Goal: Task Accomplishment & Management: Use online tool/utility

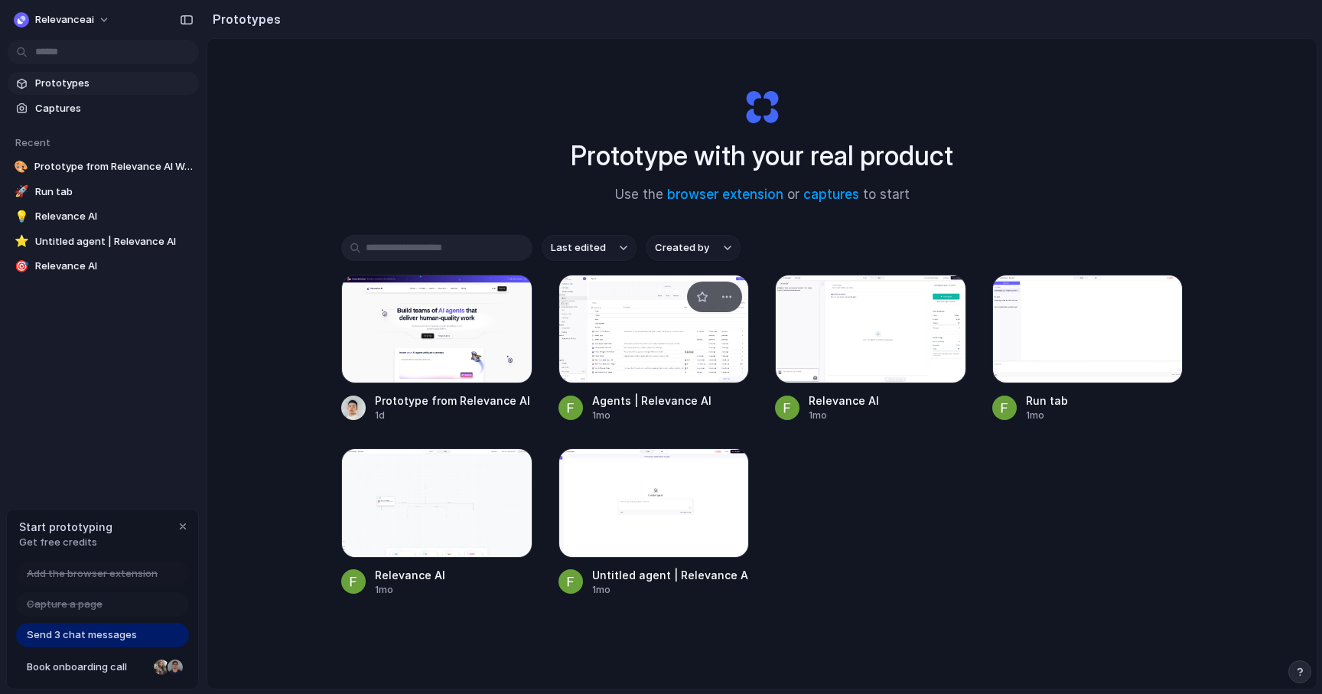
click at [570, 414] on div at bounding box center [571, 408] width 24 height 24
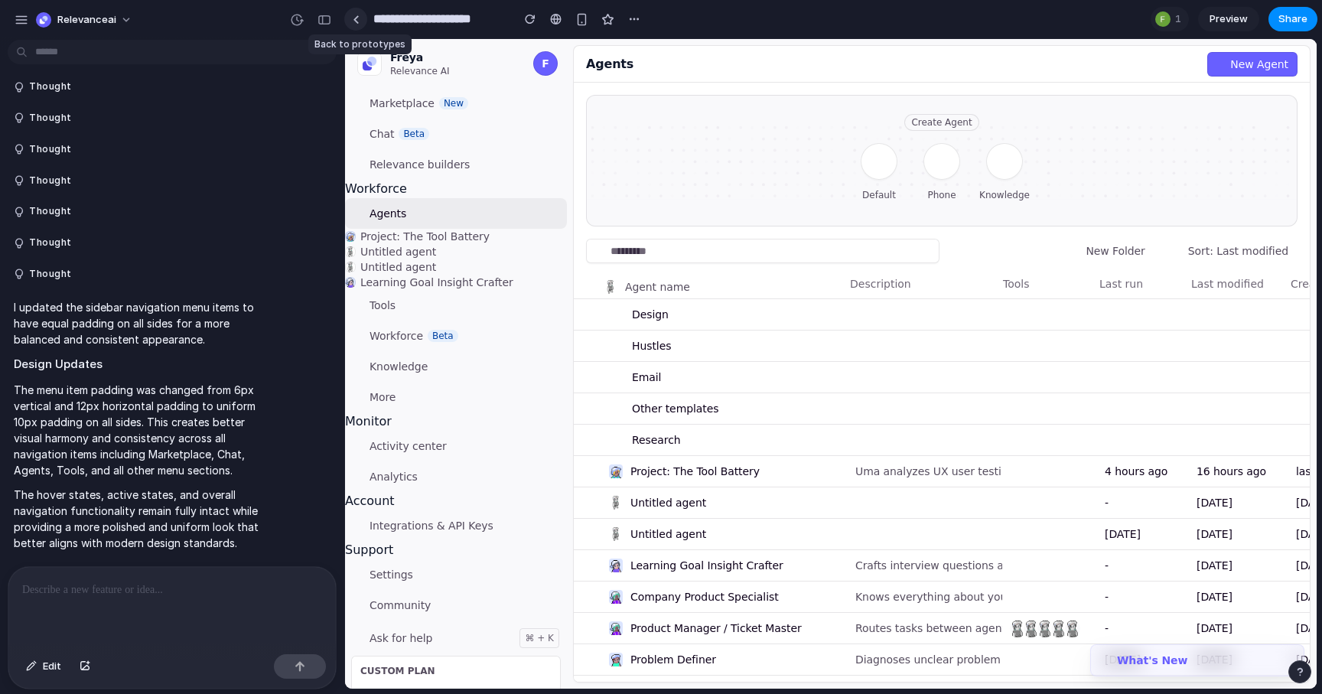
click at [356, 20] on div at bounding box center [356, 19] width 7 height 8
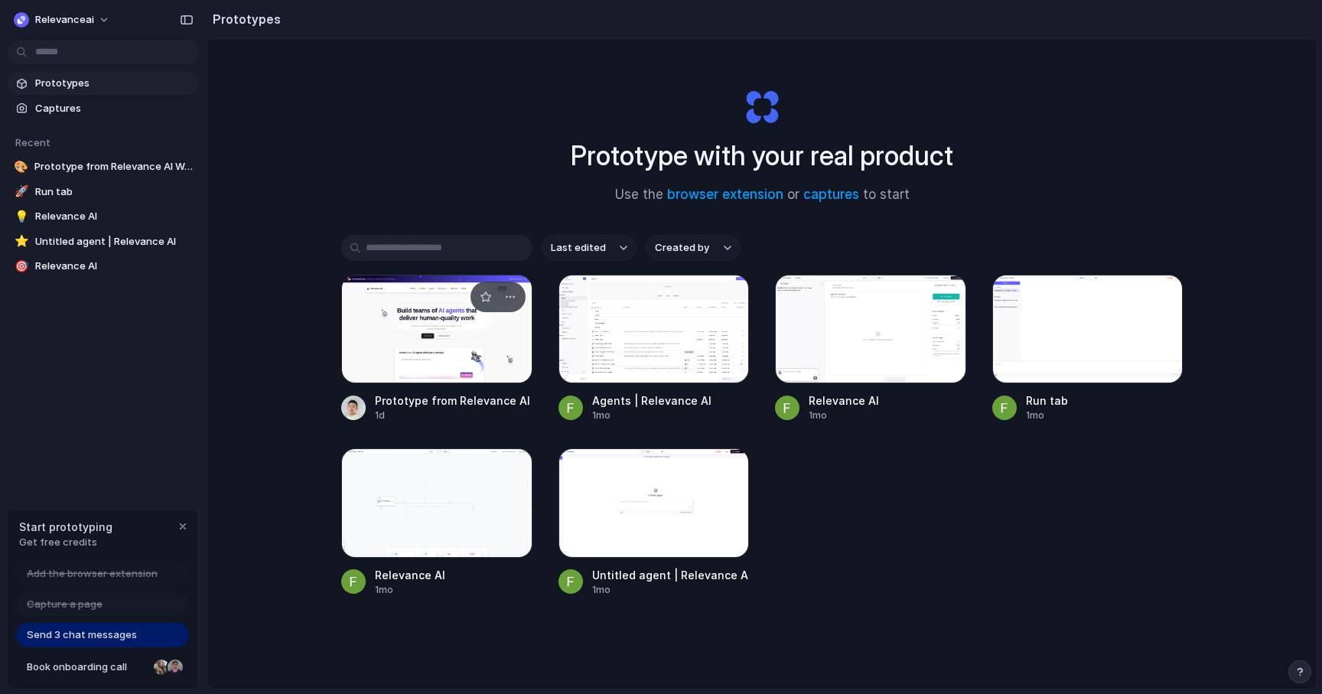
click at [381, 320] on div at bounding box center [436, 329] width 191 height 109
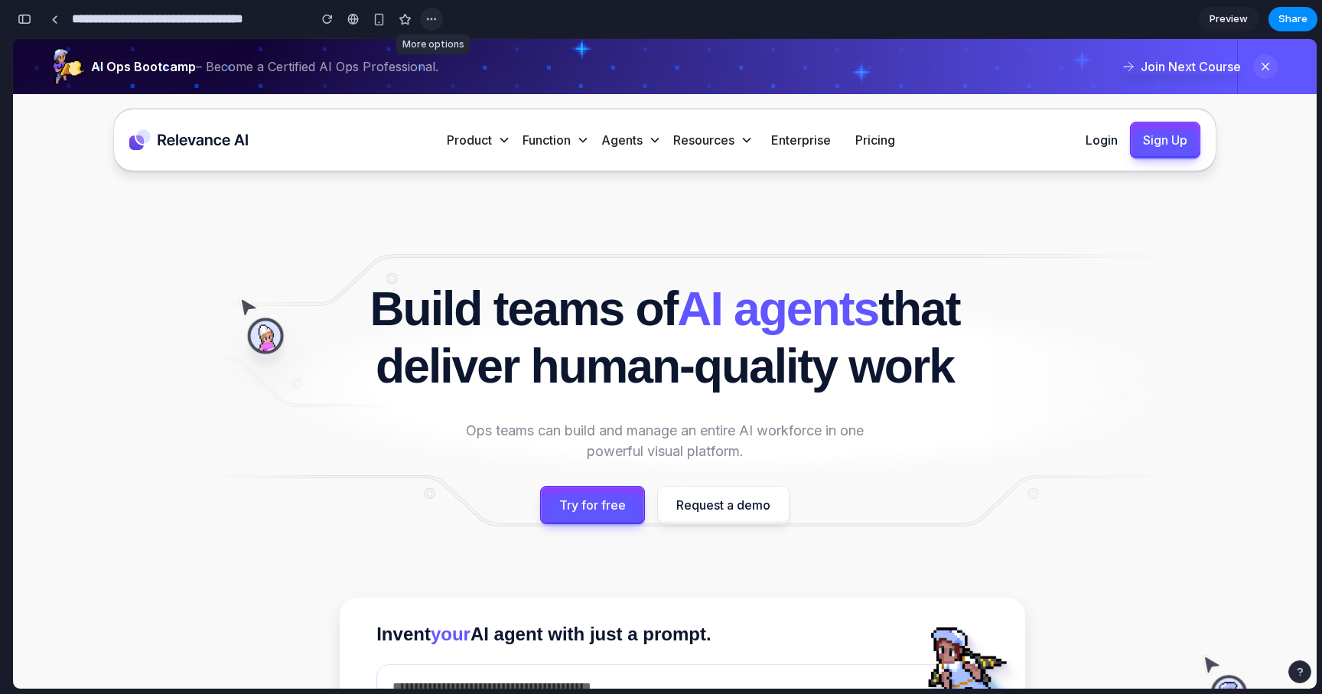
click at [435, 13] on div "button" at bounding box center [431, 19] width 12 height 12
click at [435, 13] on div "Duplicate Delete" at bounding box center [661, 347] width 1322 height 694
click at [30, 23] on div "button" at bounding box center [25, 19] width 14 height 11
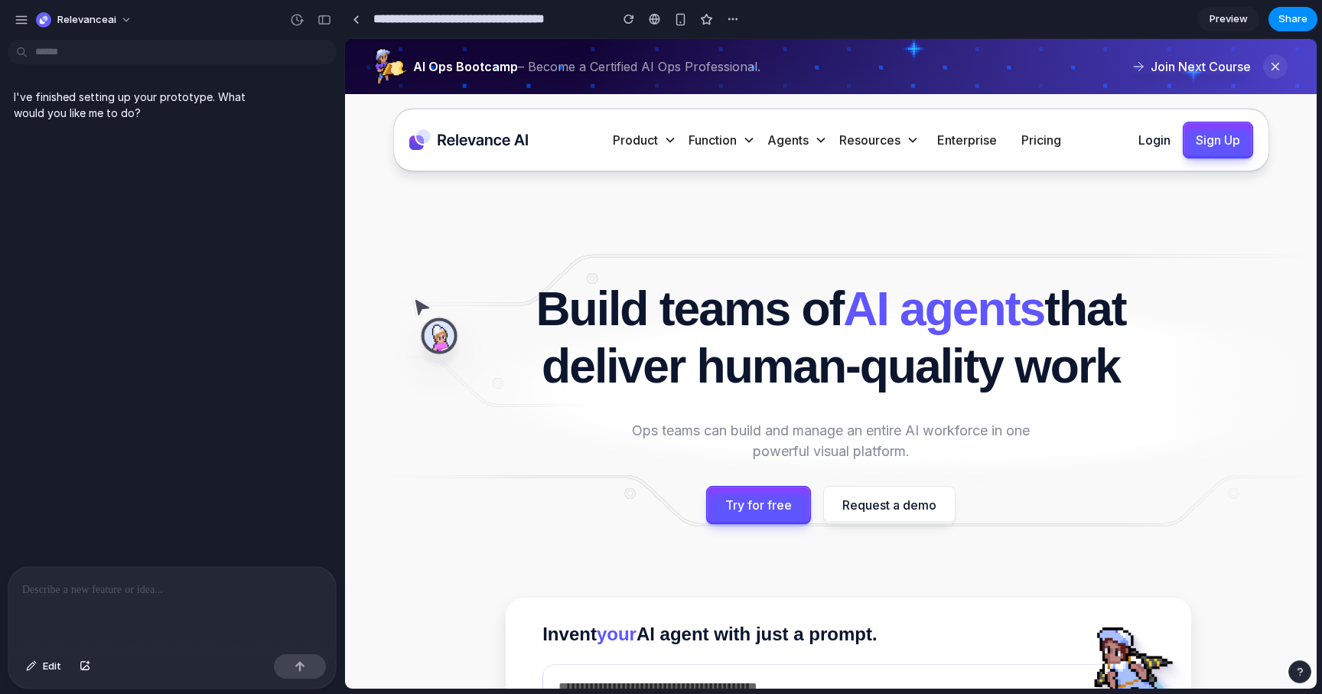
click at [199, 602] on div at bounding box center [172, 607] width 328 height 81
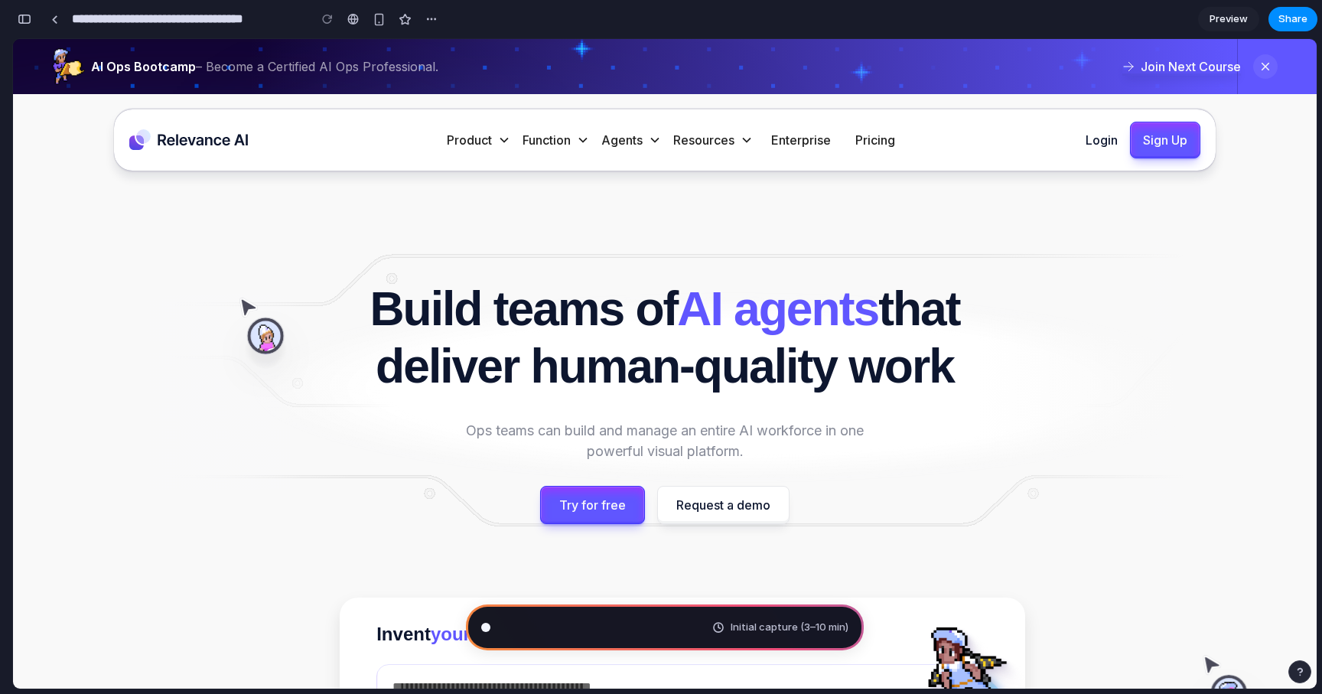
type input "**********"
click at [21, 21] on div "button" at bounding box center [25, 19] width 14 height 11
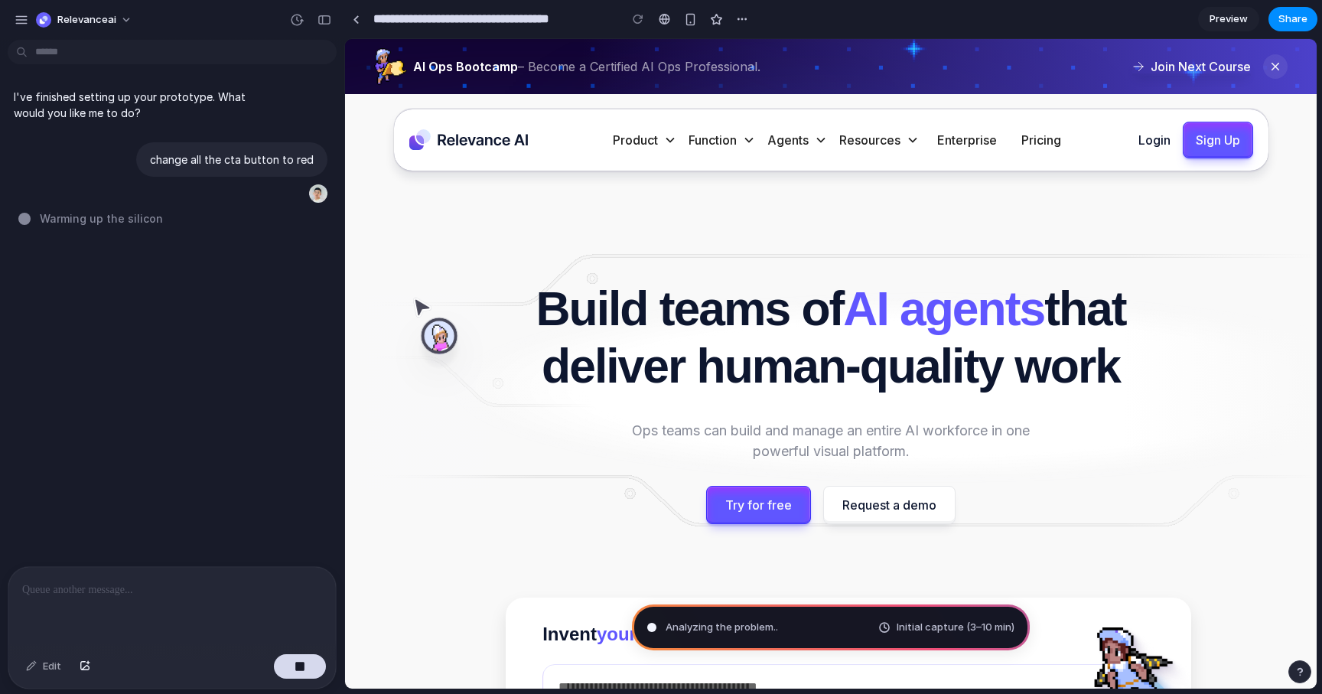
click at [21, 21] on div "button" at bounding box center [22, 20] width 14 height 14
click at [317, 438] on div "I've finished setting up your prototype. What would you like me to do? change a…" at bounding box center [167, 306] width 335 height 520
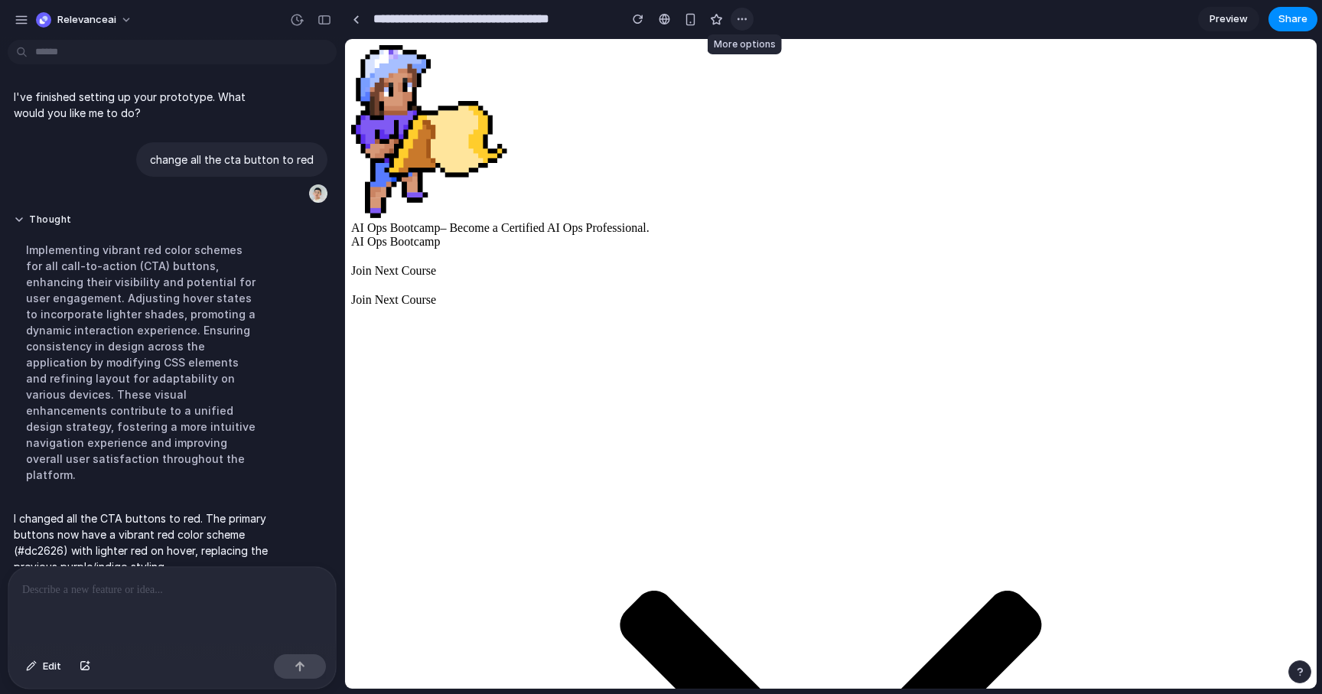
click at [749, 20] on button "button" at bounding box center [742, 19] width 23 height 23
click at [749, 20] on div "Duplicate Delete" at bounding box center [661, 347] width 1322 height 694
click at [24, 16] on div "button" at bounding box center [22, 20] width 14 height 14
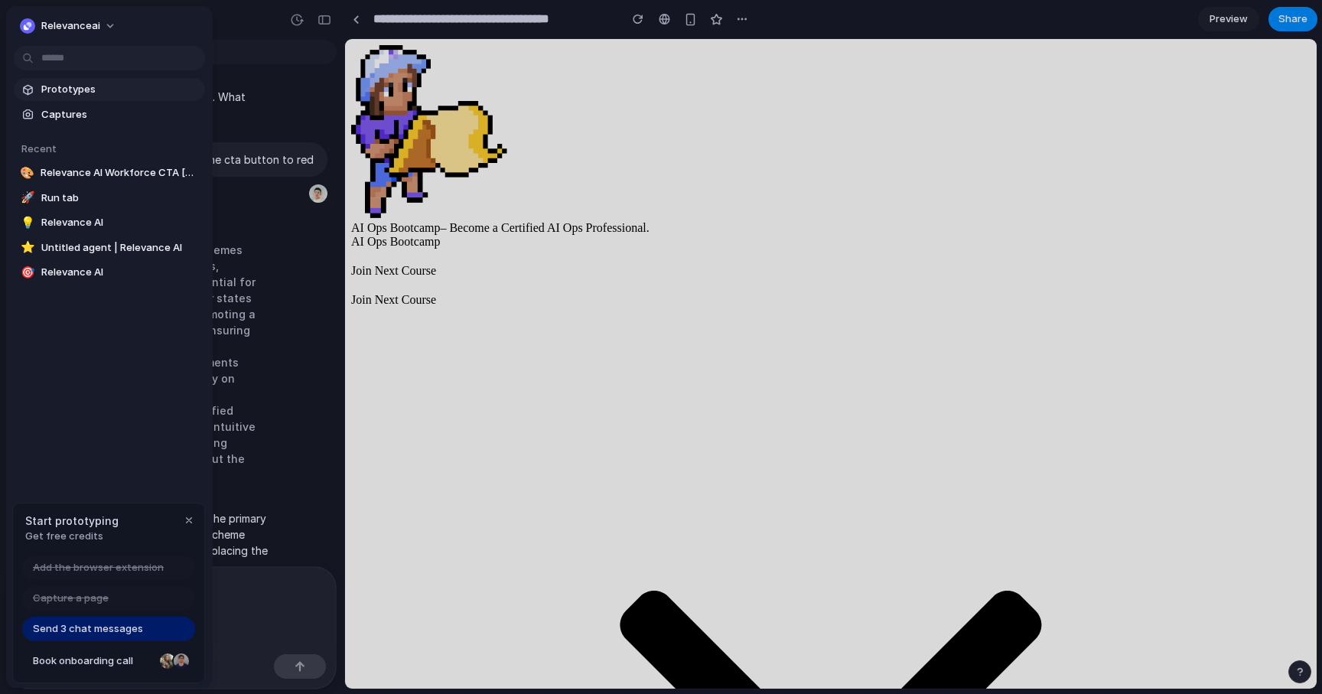
click at [94, 93] on span "Prototypes" at bounding box center [120, 89] width 158 height 15
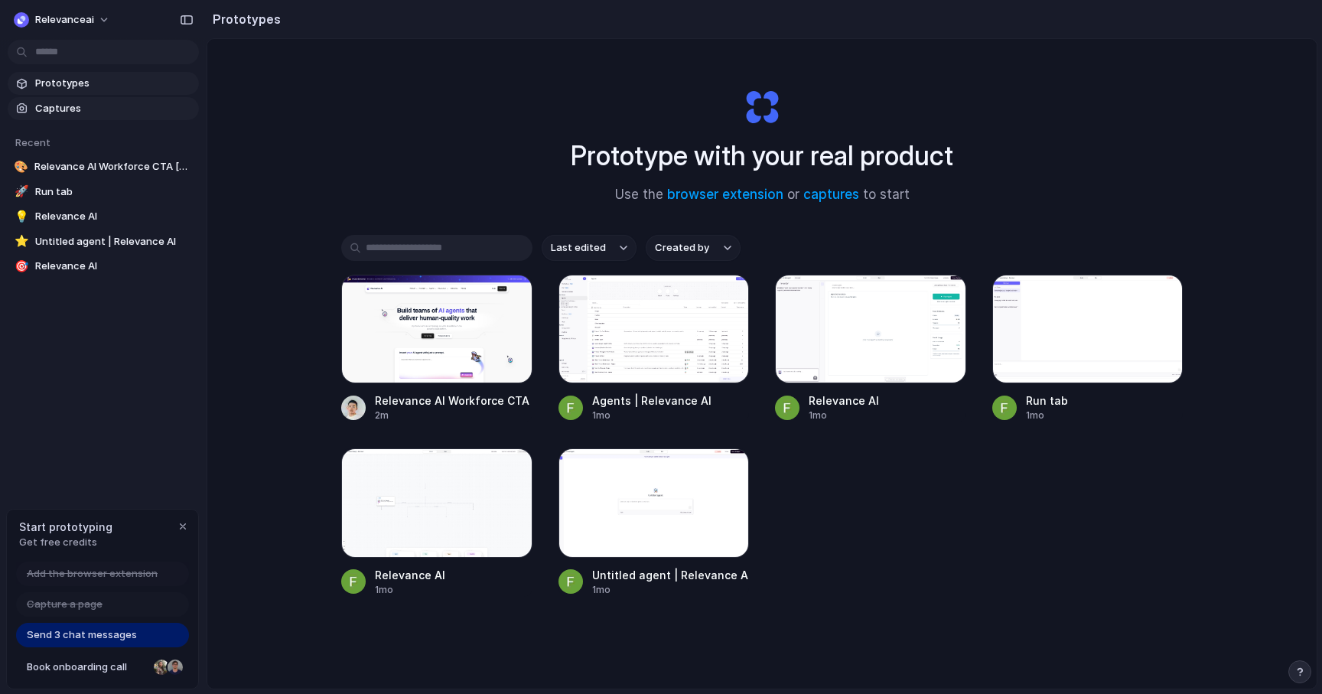
click at [92, 112] on span "Captures" at bounding box center [114, 108] width 158 height 15
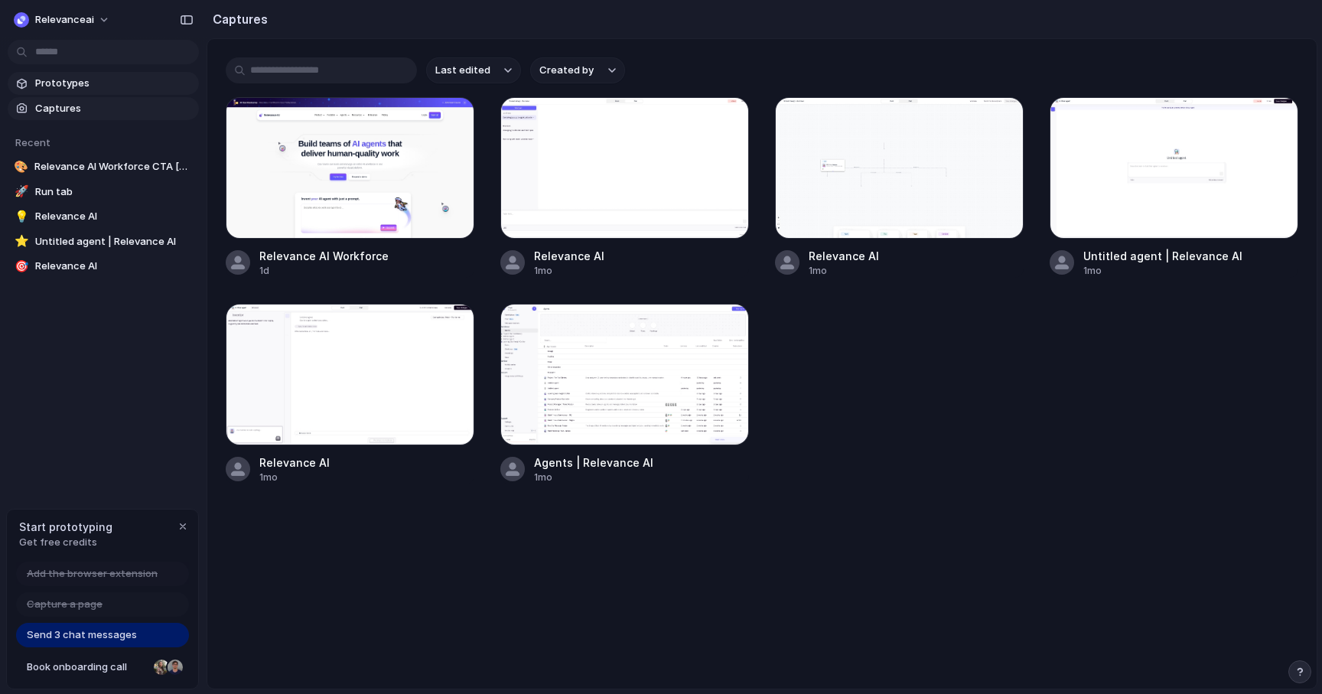
click at [107, 92] on link "Prototypes" at bounding box center [103, 83] width 191 height 23
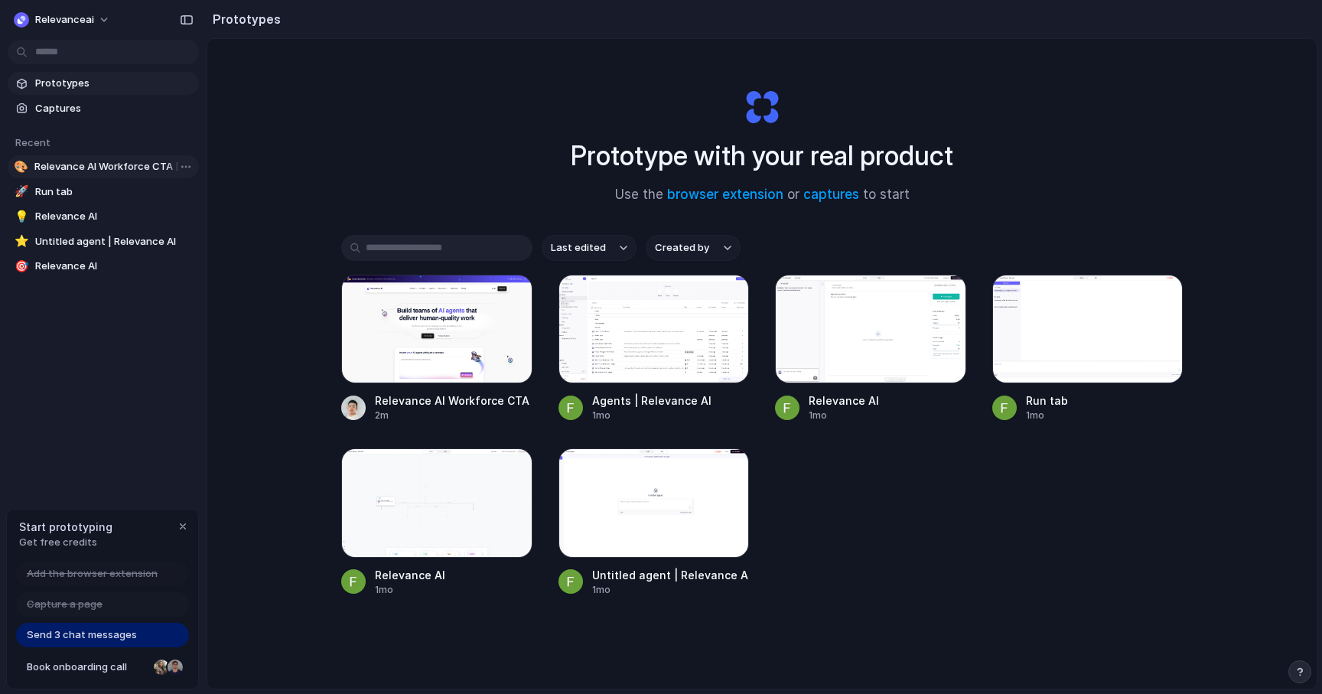
click at [80, 165] on span "Relevance AI Workforce CTA [PERSON_NAME]" at bounding box center [113, 166] width 158 height 15
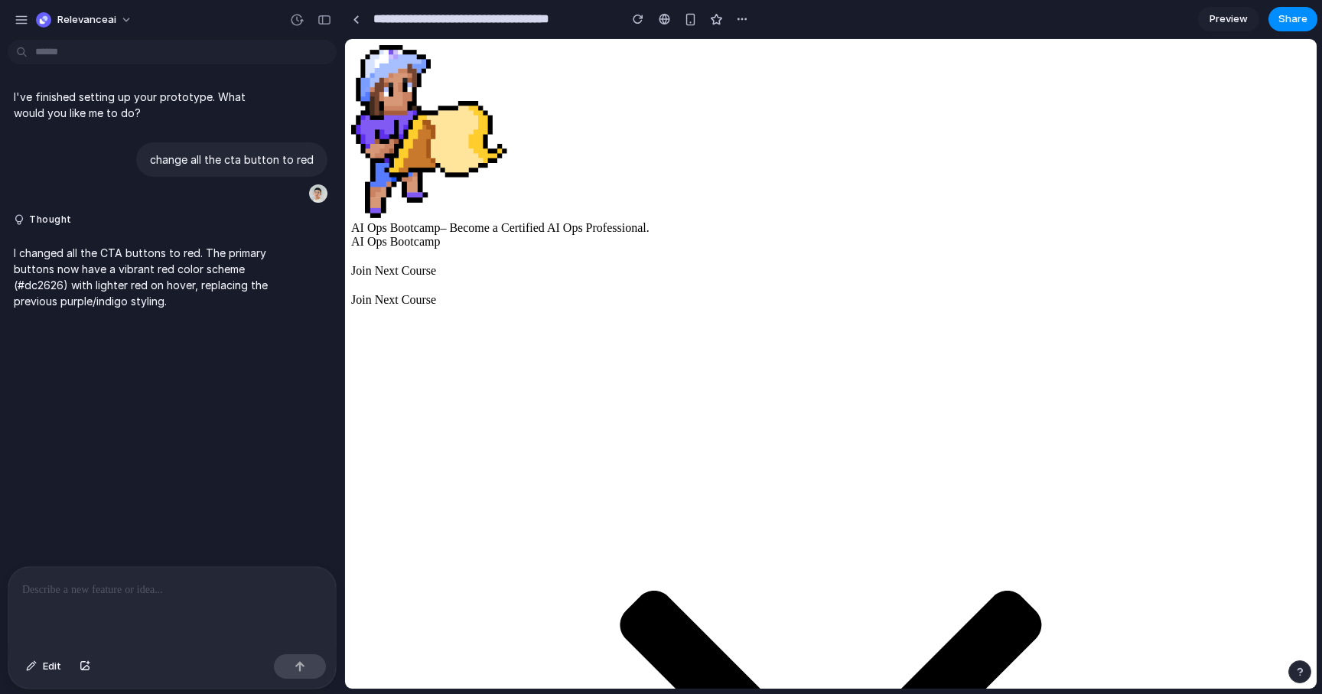
click at [20, 35] on div "relevanceai" at bounding box center [172, 18] width 344 height 37
click at [20, 20] on div "button" at bounding box center [22, 20] width 14 height 14
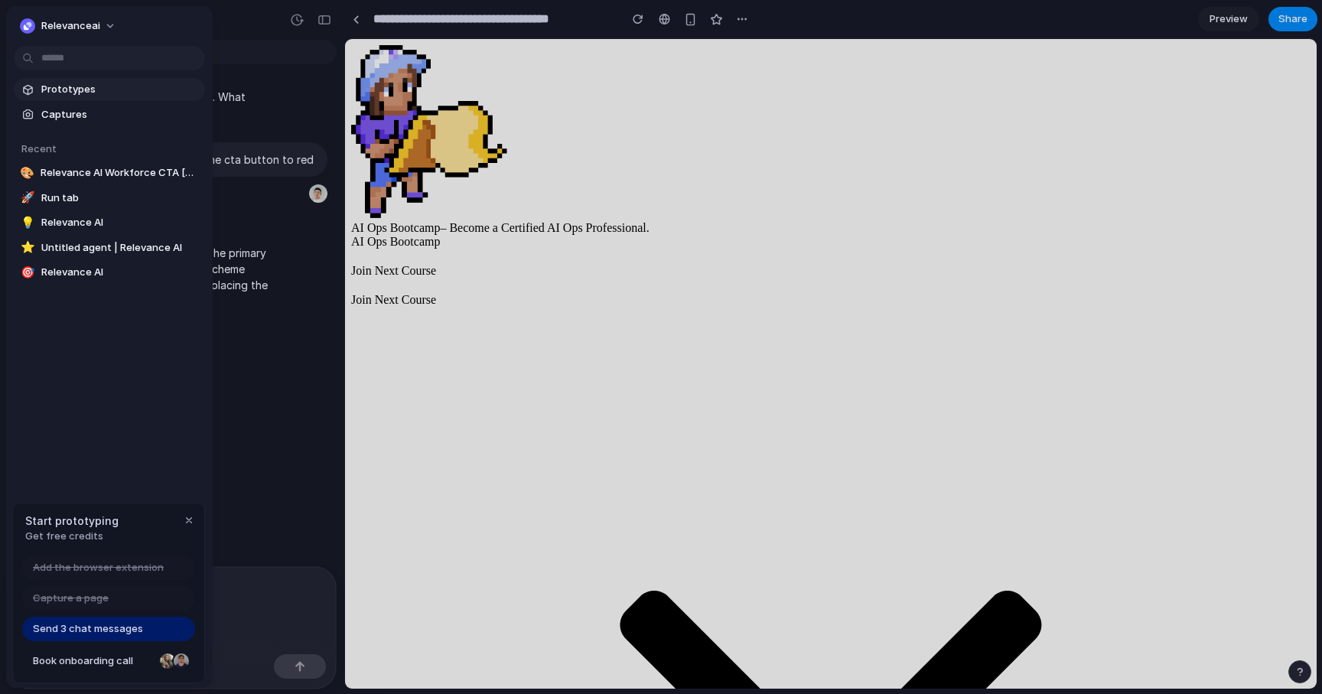
click at [58, 84] on span "Prototypes" at bounding box center [120, 89] width 158 height 15
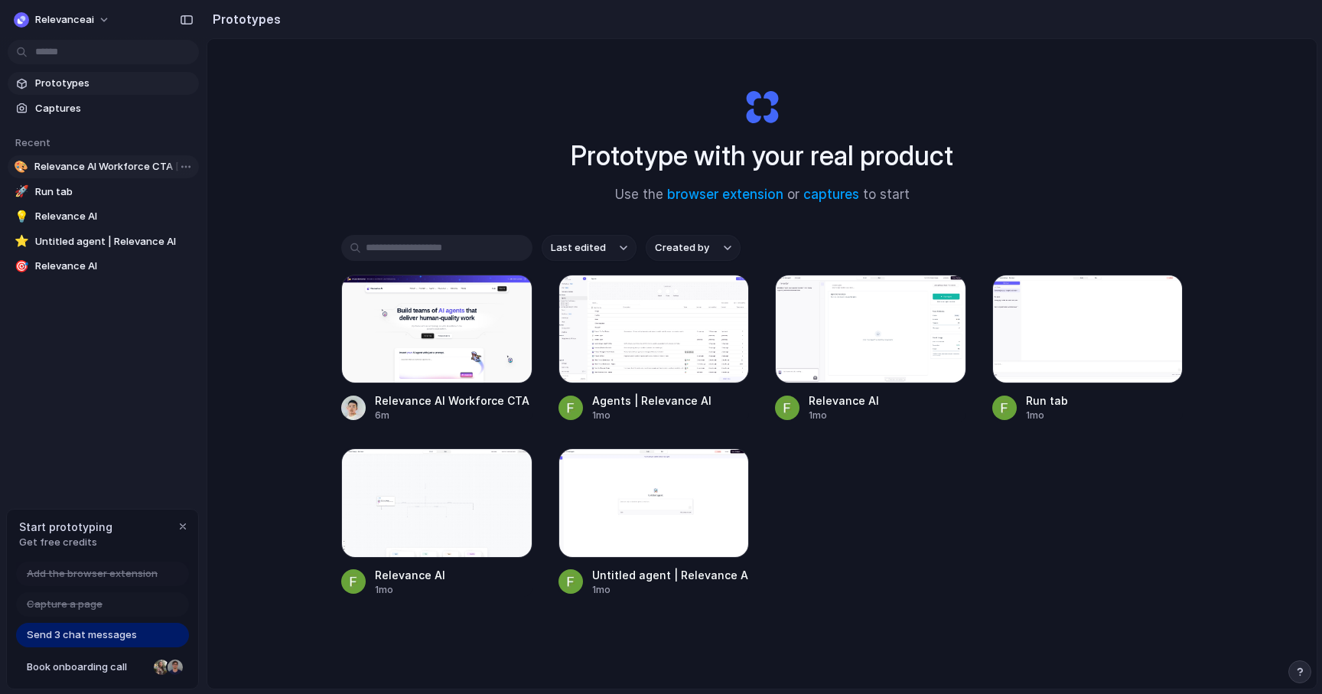
click at [114, 161] on span "Relevance AI Workforce CTA [PERSON_NAME]" at bounding box center [113, 166] width 158 height 15
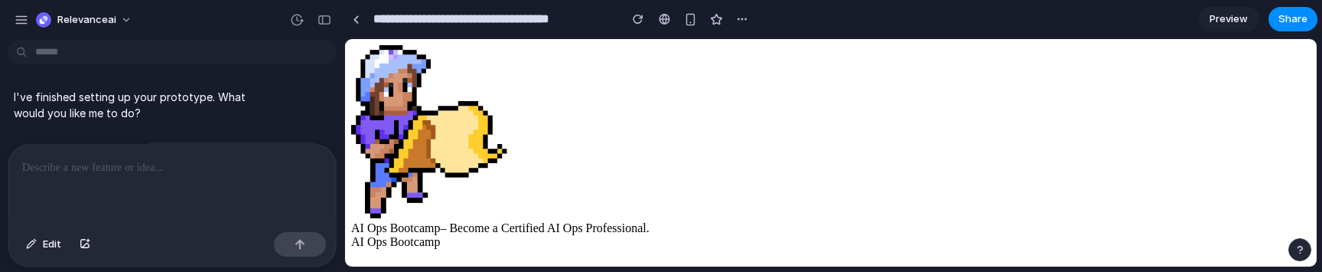
click at [233, 174] on p at bounding box center [172, 167] width 300 height 18
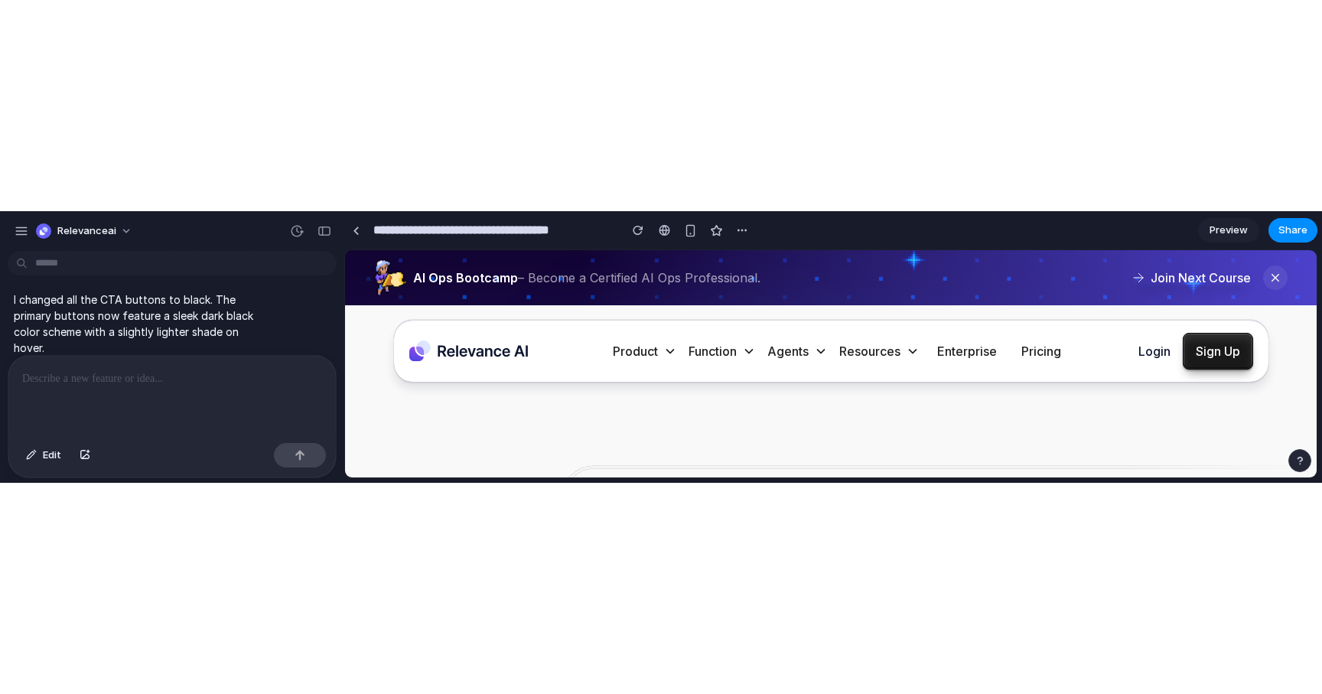
scroll to position [196, 0]
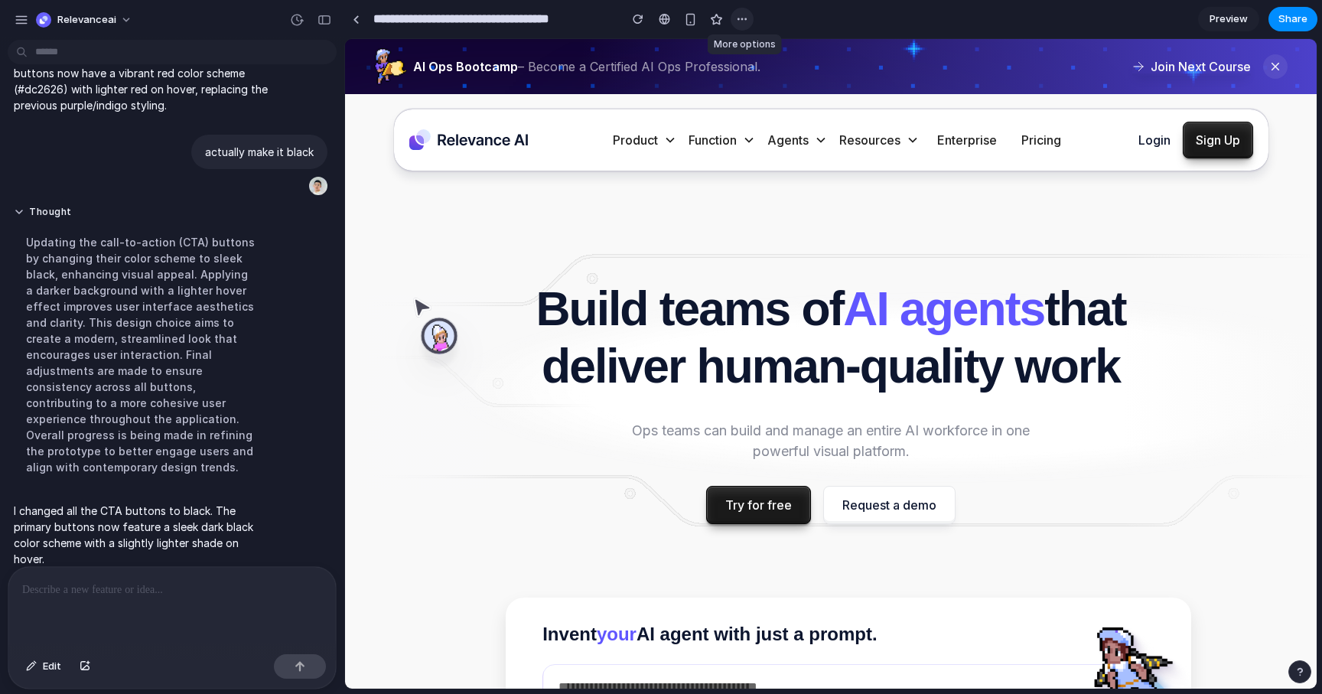
click at [742, 13] on div "button" at bounding box center [742, 19] width 12 height 12
click at [742, 13] on div "Duplicate Delete" at bounding box center [661, 347] width 1322 height 694
click at [1236, 21] on span "Preview" at bounding box center [1229, 18] width 38 height 15
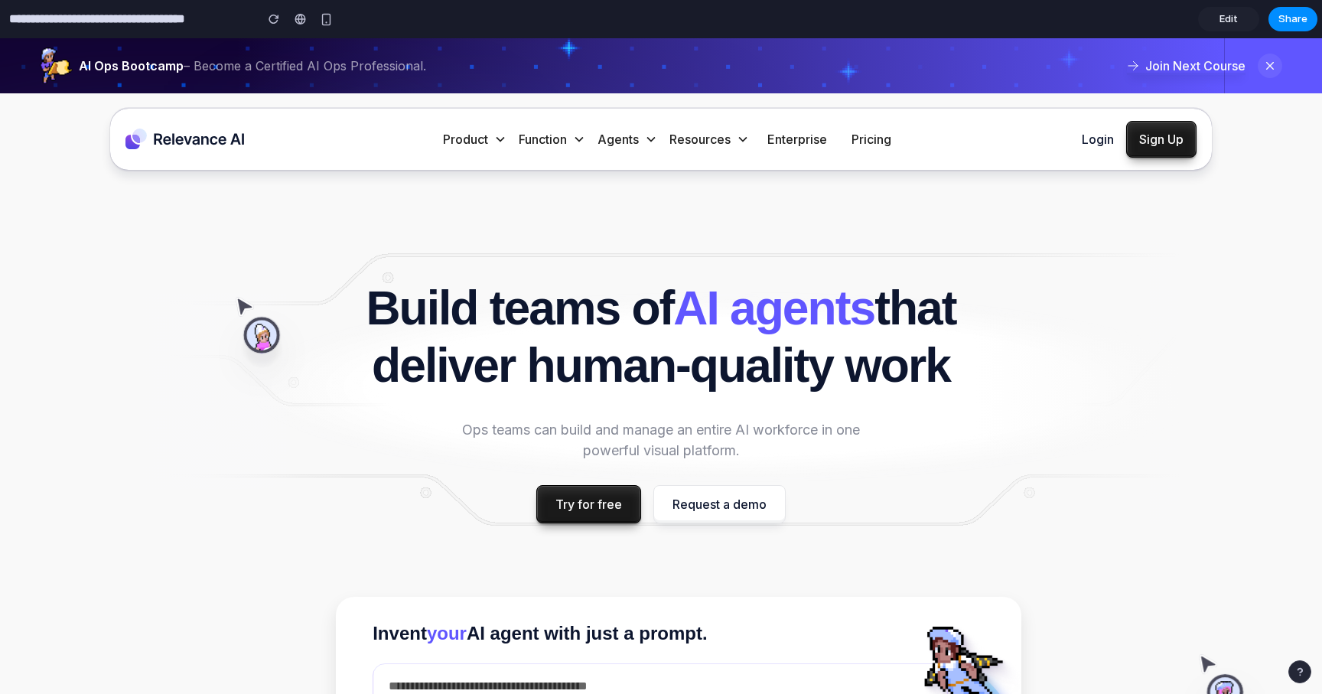
click at [1228, 24] on span "Edit" at bounding box center [1229, 18] width 18 height 15
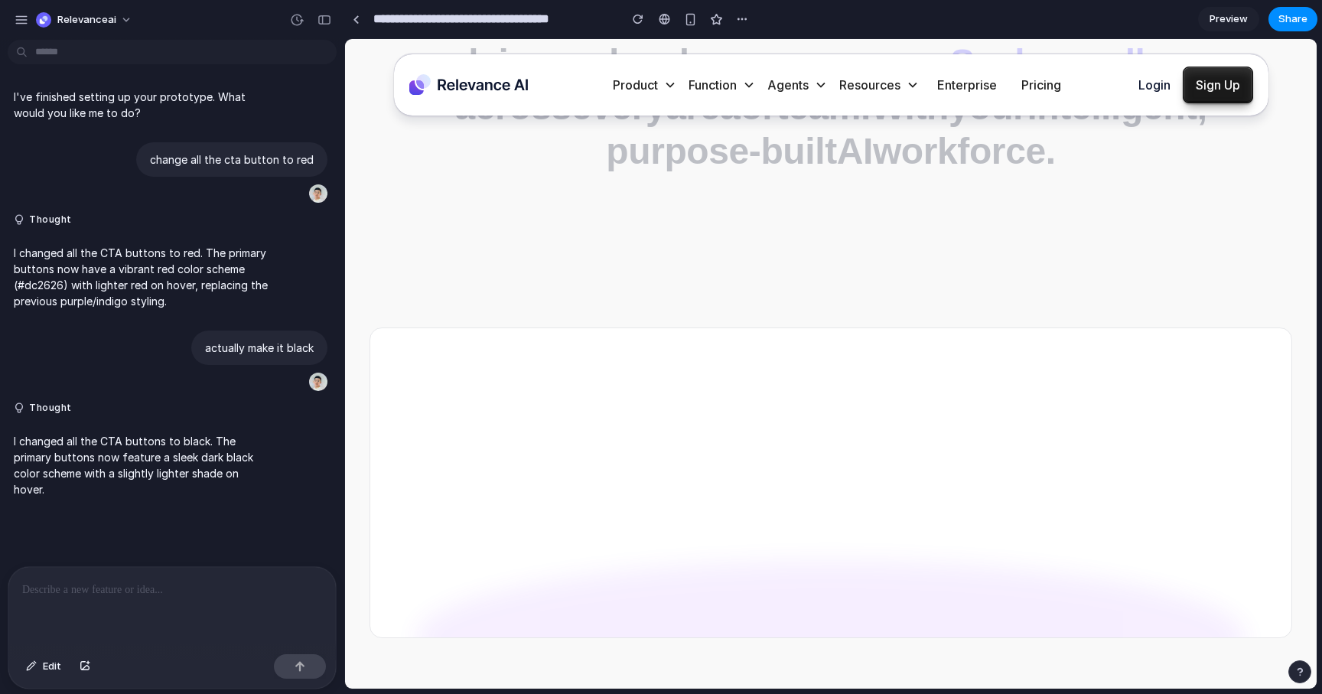
scroll to position [10854, 0]
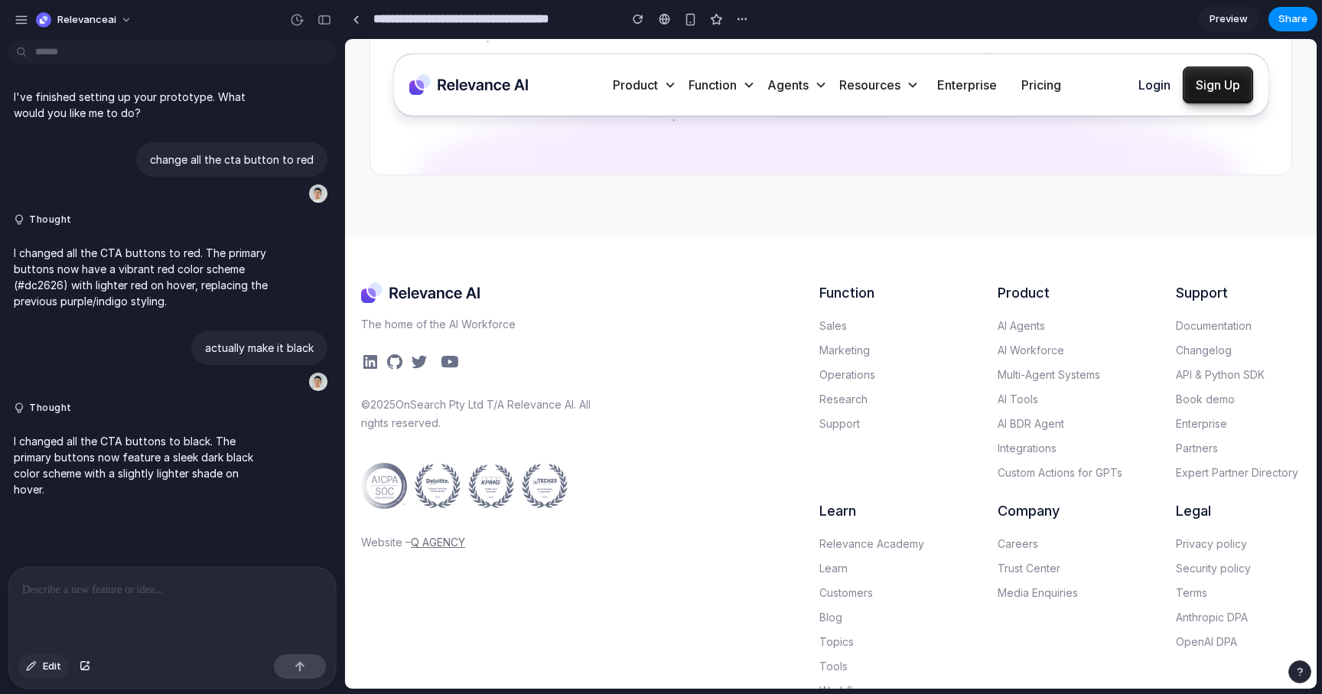
click at [39, 666] on button "Edit" at bounding box center [43, 666] width 51 height 24
click at [43, 666] on span "Edit" at bounding box center [52, 666] width 18 height 15
click at [48, 669] on span "Edit" at bounding box center [52, 666] width 18 height 15
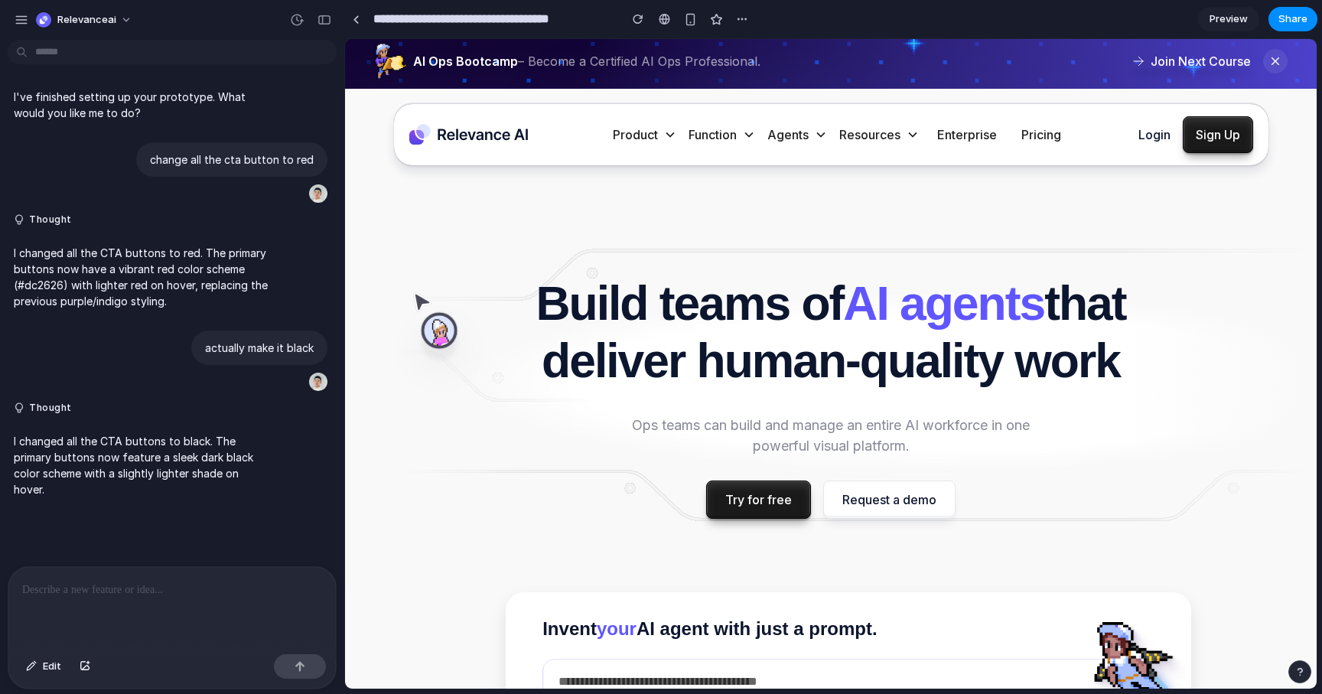
scroll to position [0, 0]
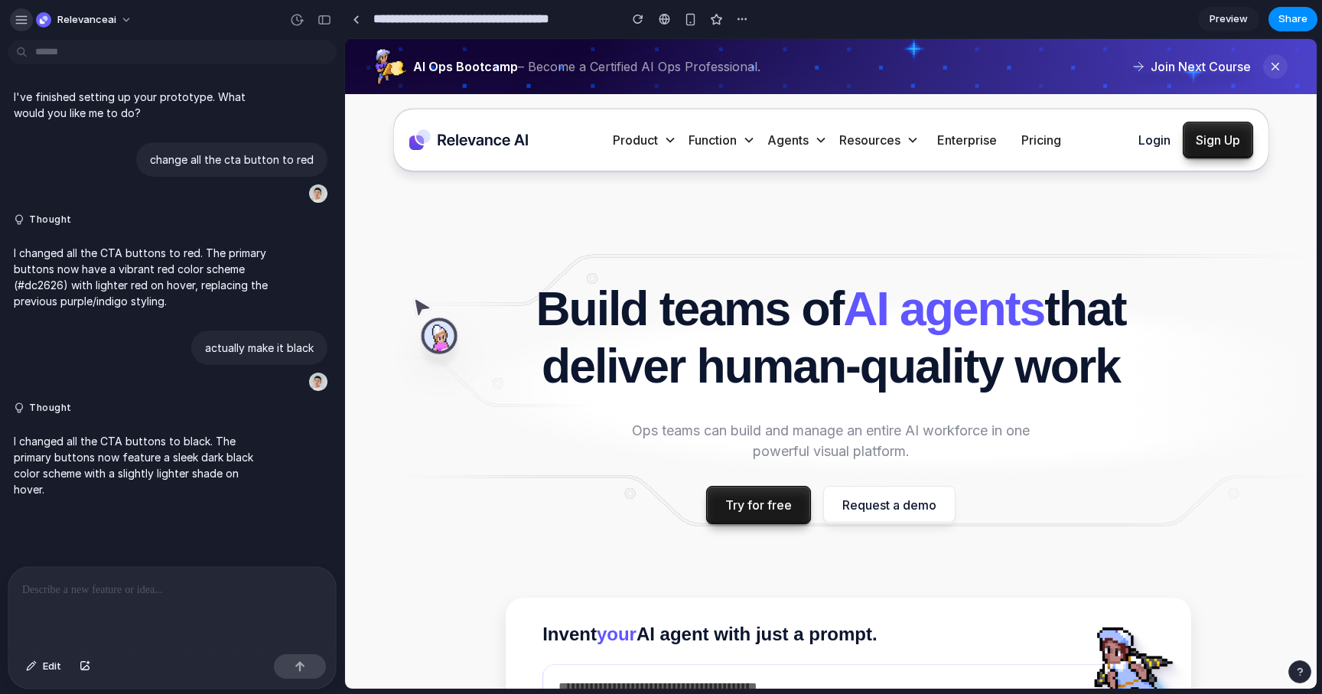
click at [17, 18] on div "button" at bounding box center [22, 20] width 14 height 14
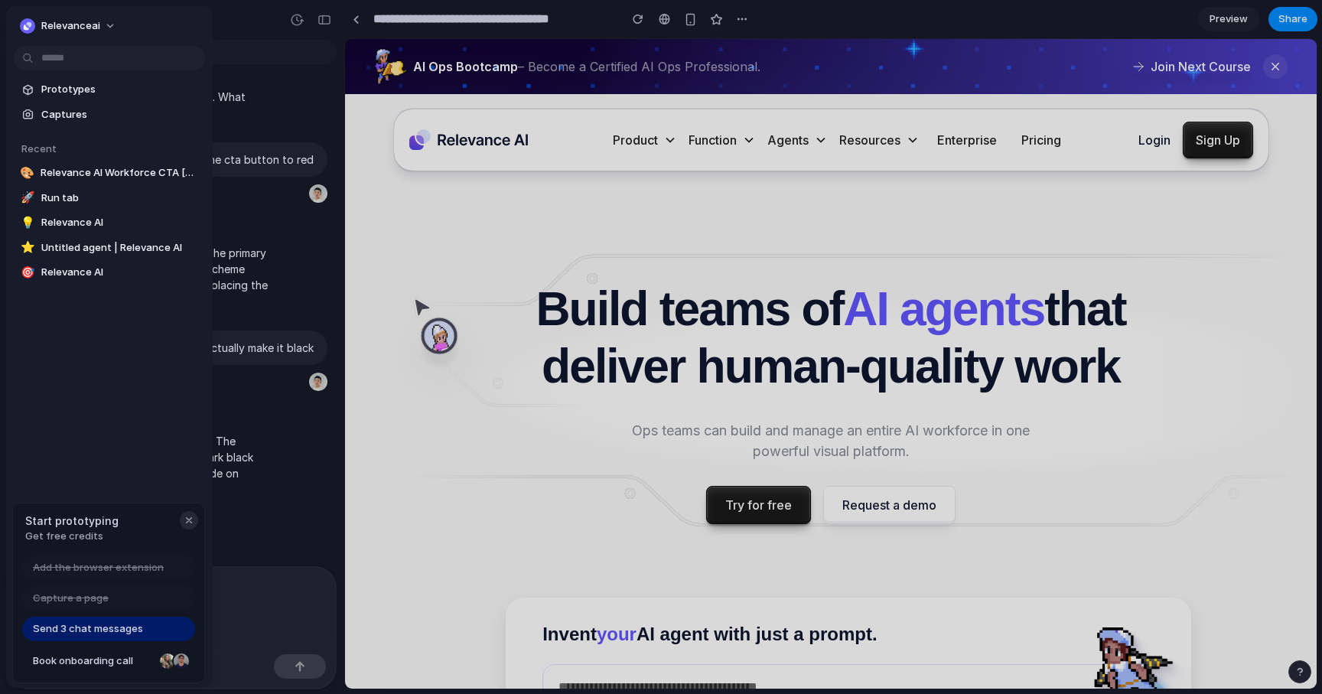
click at [186, 517] on div "button" at bounding box center [189, 520] width 12 height 12
click at [95, 166] on span "Relevance AI Workforce CTA [PERSON_NAME]" at bounding box center [120, 172] width 158 height 15
click at [88, 191] on span "Run tab" at bounding box center [120, 198] width 158 height 15
type input "*******"
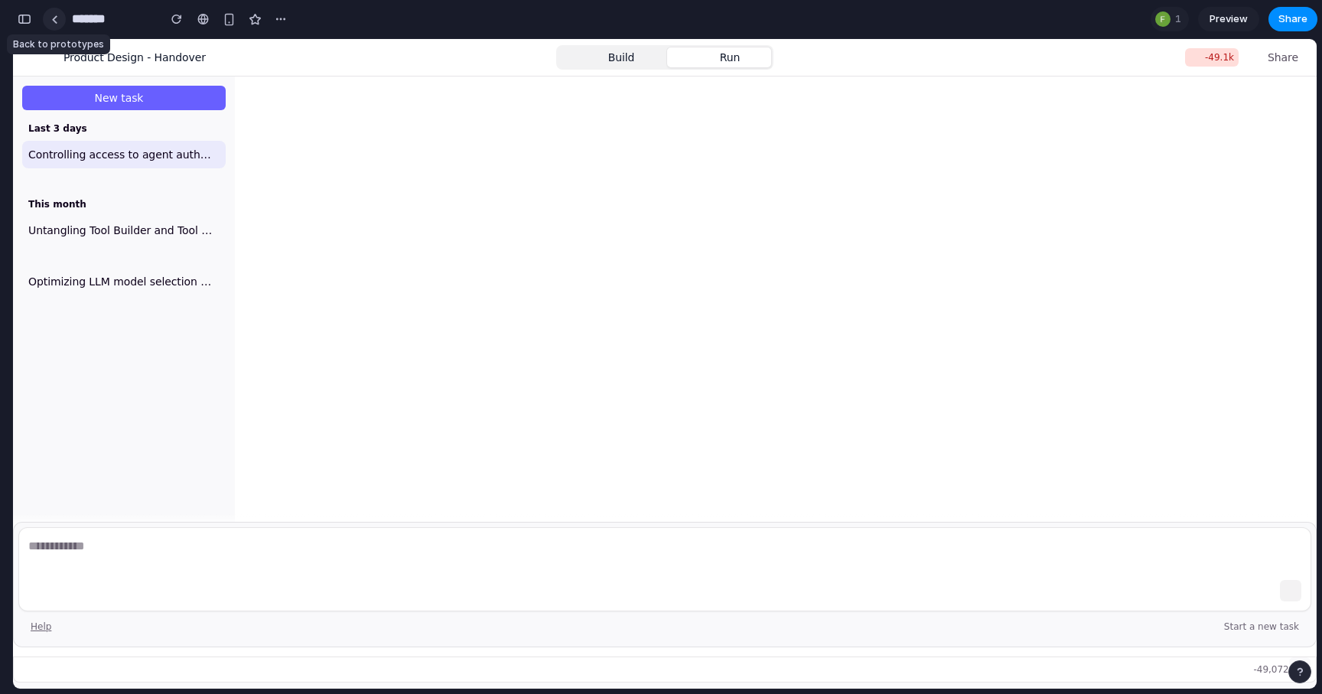
click at [57, 17] on link at bounding box center [54, 19] width 23 height 23
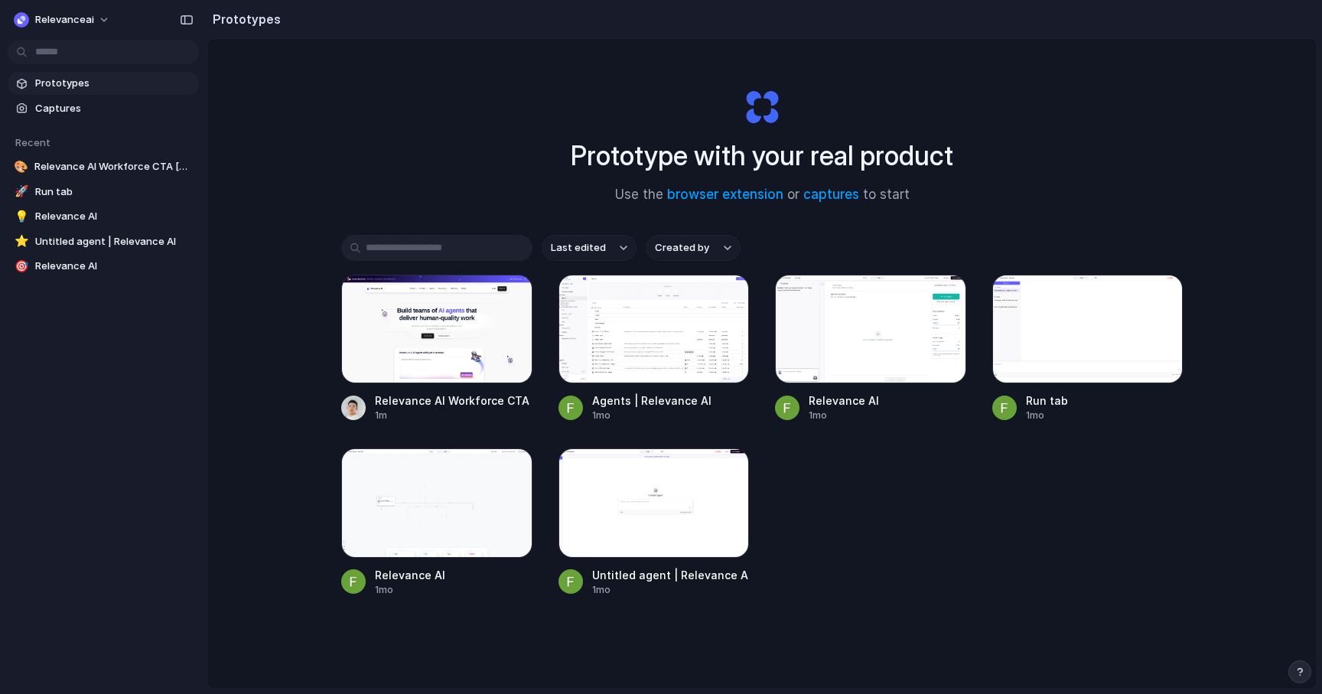
click at [265, 273] on div "Prototype with your real product Use the browser extension or captures to start…" at bounding box center [762, 404] width 1110 height 731
click at [56, 99] on link "Captures" at bounding box center [103, 108] width 191 height 23
